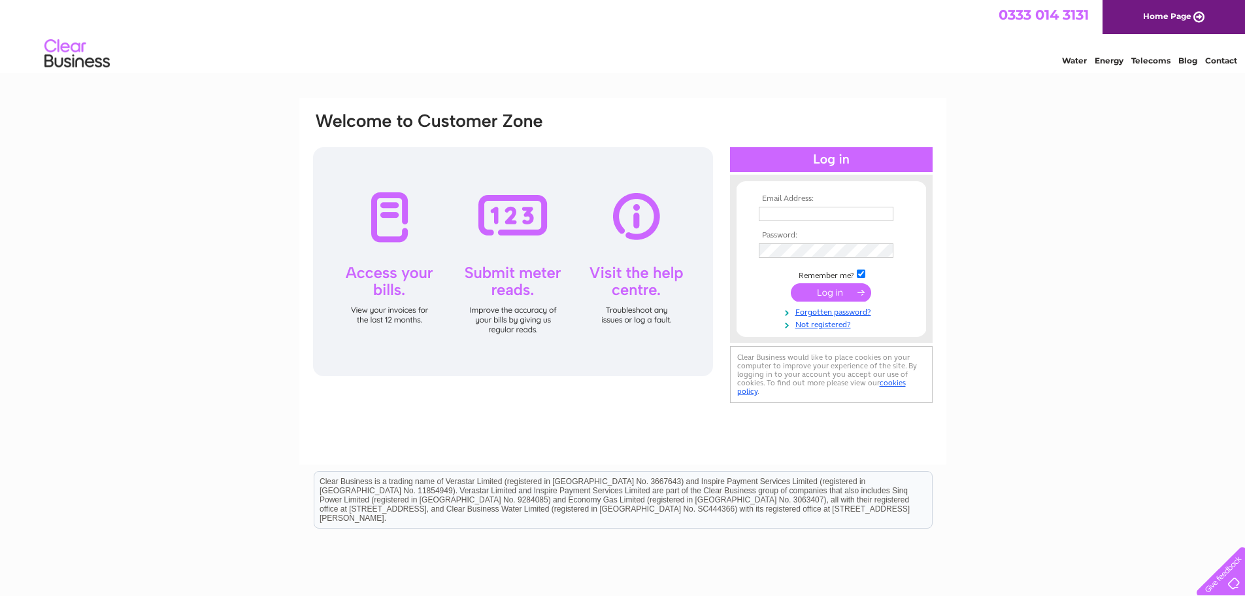
click at [826, 218] on input "text" at bounding box center [826, 214] width 135 height 14
type input "eclipx2@outlook.com"
click at [816, 288] on input "submit" at bounding box center [831, 292] width 80 height 18
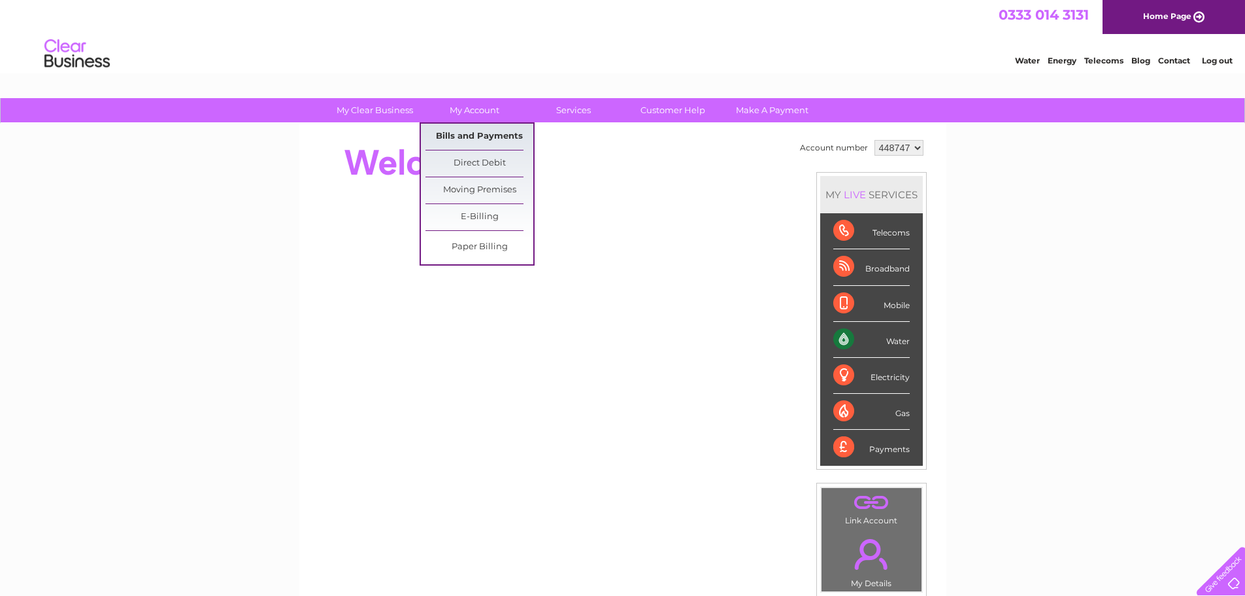
click at [471, 135] on link "Bills and Payments" at bounding box center [480, 137] width 108 height 26
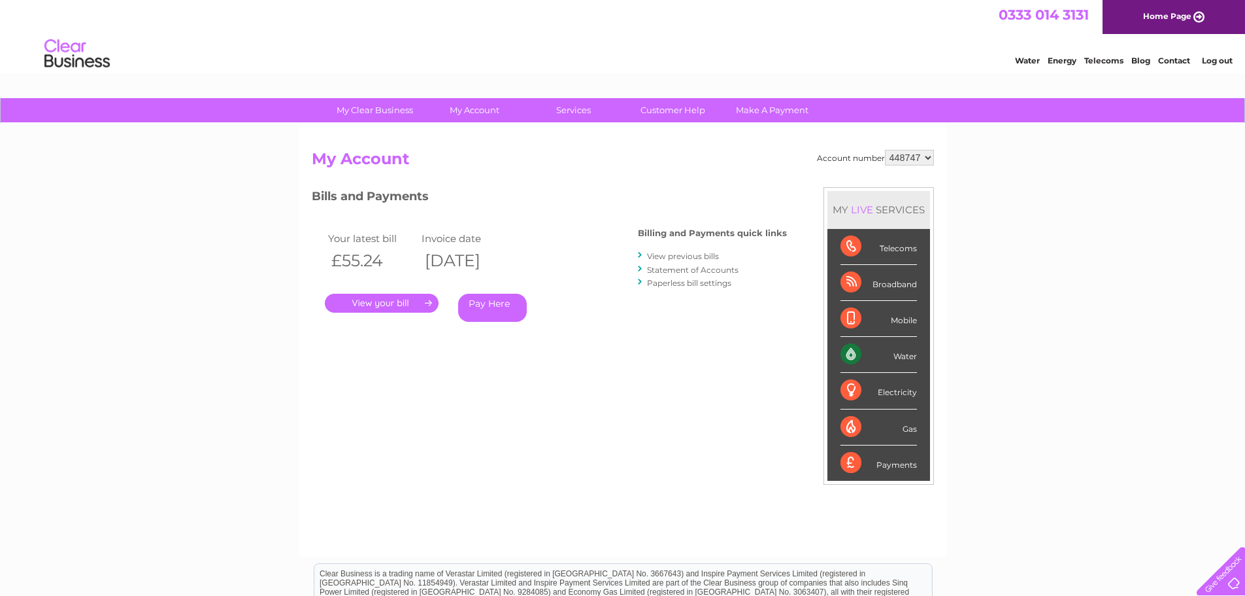
click at [376, 302] on link "." at bounding box center [382, 303] width 114 height 19
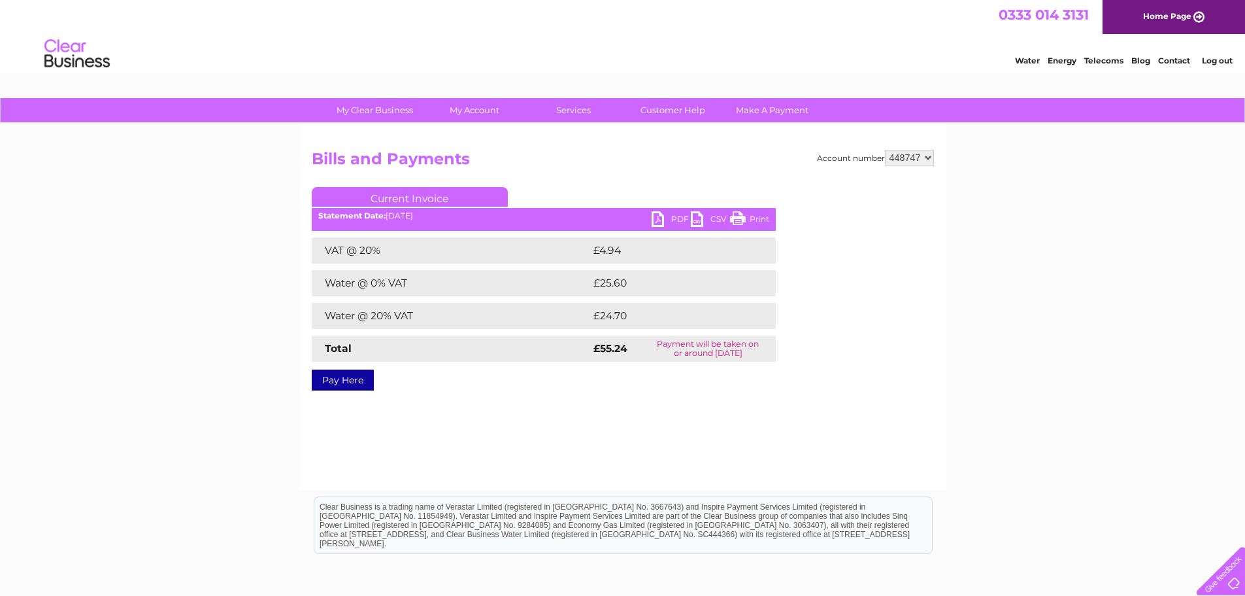
click at [659, 219] on link "PDF" at bounding box center [671, 220] width 39 height 19
click at [929, 155] on select "448747" at bounding box center [909, 158] width 49 height 16
click at [931, 155] on select "448747" at bounding box center [909, 158] width 49 height 16
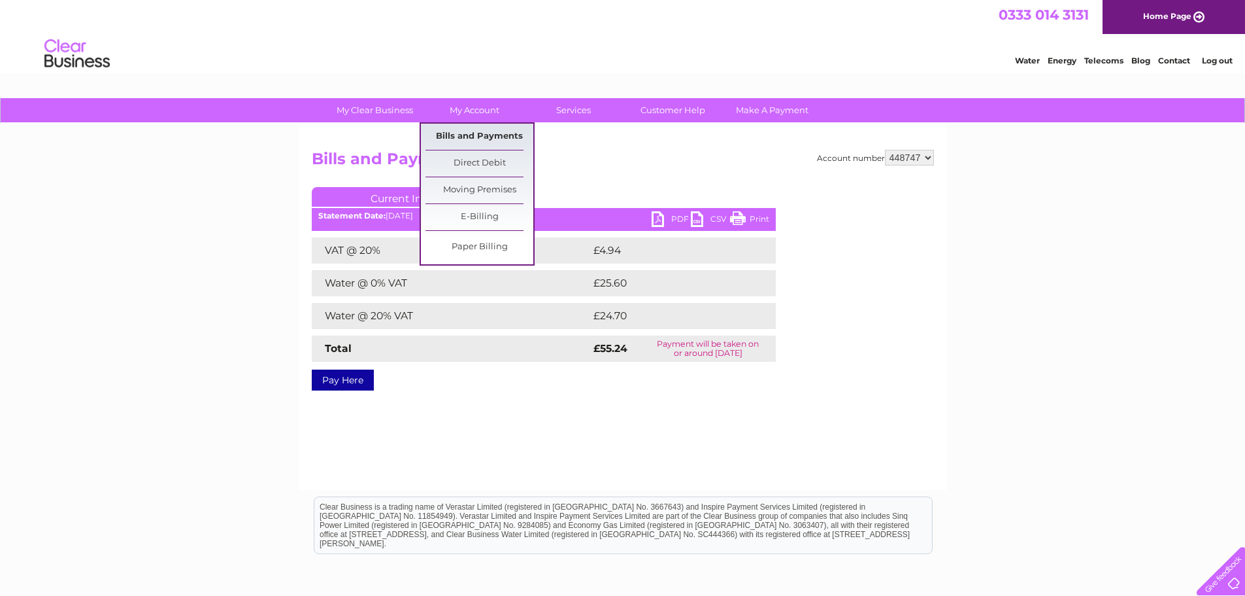
click at [475, 131] on link "Bills and Payments" at bounding box center [480, 137] width 108 height 26
click at [486, 131] on link "Bills and Payments" at bounding box center [480, 137] width 108 height 26
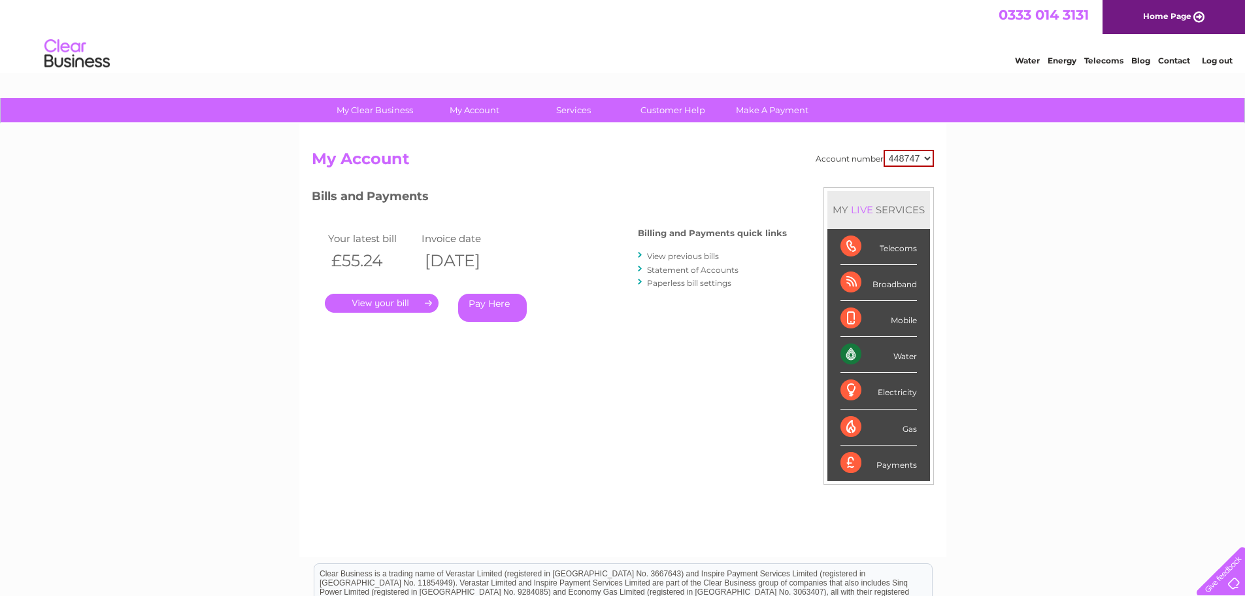
click at [673, 257] on link "View previous bills" at bounding box center [683, 256] width 72 height 10
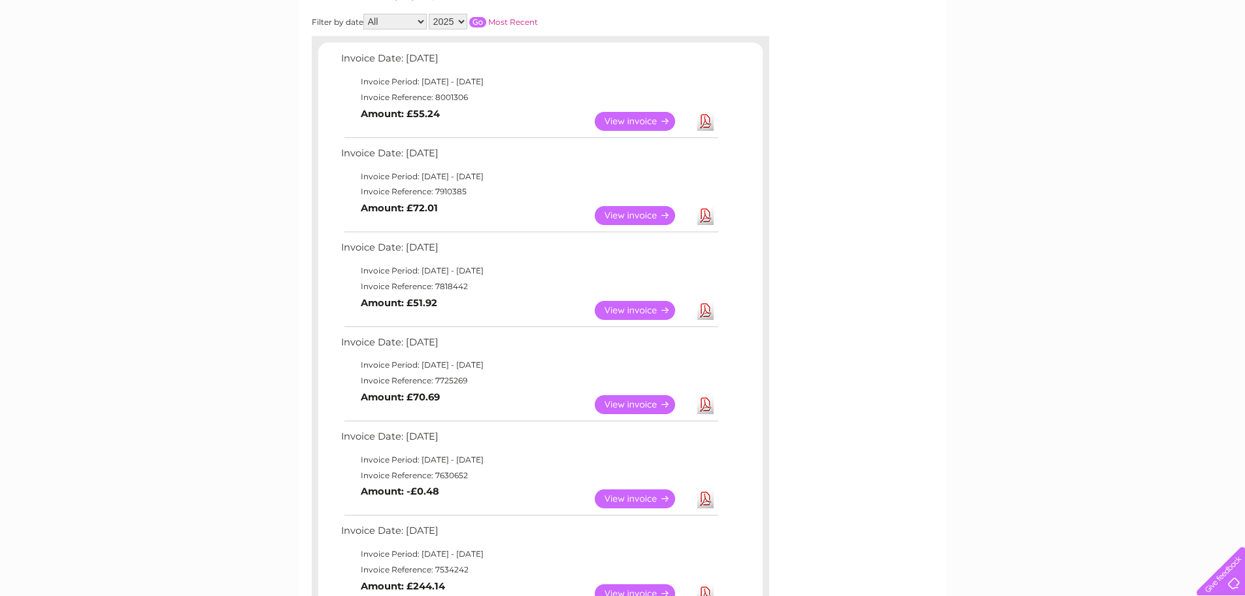
scroll to position [196, 0]
click at [705, 218] on link "Download" at bounding box center [705, 214] width 16 height 19
click at [707, 310] on link "Download" at bounding box center [705, 309] width 16 height 19
